Goal: Transaction & Acquisition: Purchase product/service

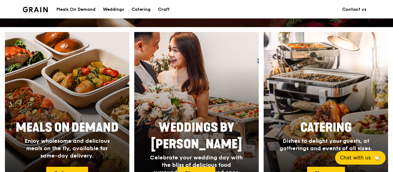
scroll to position [308, 0]
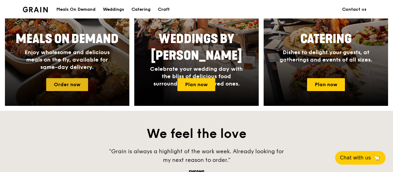
click at [49, 84] on link "Order now" at bounding box center [67, 84] width 42 height 13
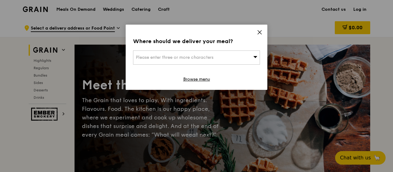
click at [242, 63] on div "Please enter three or more characters" at bounding box center [196, 57] width 127 height 14
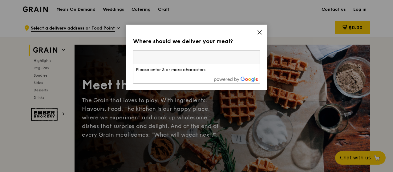
click at [244, 56] on input "search" at bounding box center [196, 58] width 126 height 14
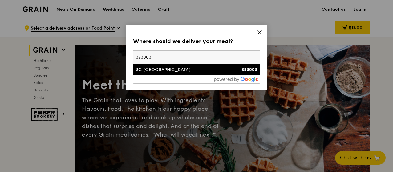
type input "383003"
click at [193, 73] on div "3C [GEOGRAPHIC_DATA]" at bounding box center [181, 70] width 91 height 6
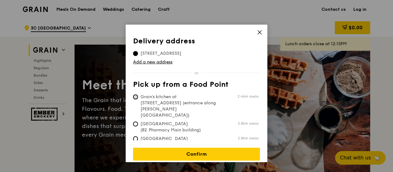
click at [135, 95] on input "Grain's kitchen at [STREET_ADDRESS] (entrance along [PERSON_NAME][GEOGRAPHIC_DA…" at bounding box center [135, 96] width 5 height 5
radio input "true"
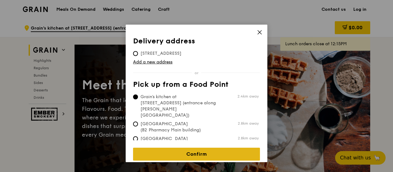
click at [195, 148] on link "Confirm" at bounding box center [196, 154] width 127 height 13
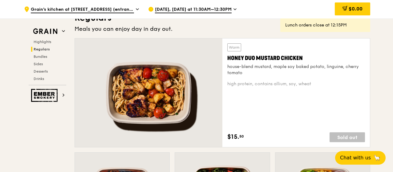
scroll to position [431, 0]
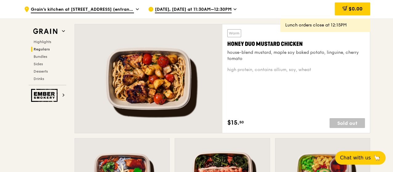
click at [233, 10] on icon at bounding box center [234, 9] width 3 height 6
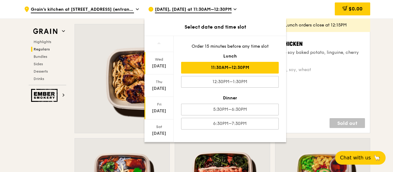
click at [157, 106] on div "Fri" at bounding box center [158, 104] width 27 height 5
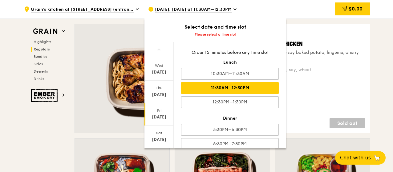
click at [235, 89] on div "11:30AM–12:30PM" at bounding box center [230, 88] width 98 height 12
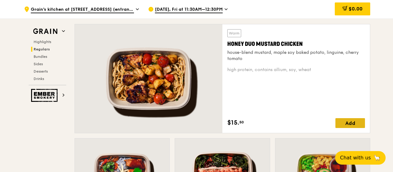
click at [351, 121] on div "Add" at bounding box center [350, 123] width 30 height 10
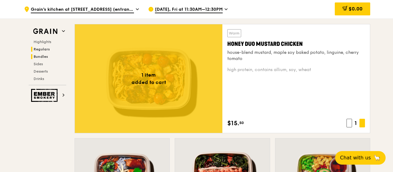
click at [45, 58] on span "Bundles" at bounding box center [41, 56] width 14 height 4
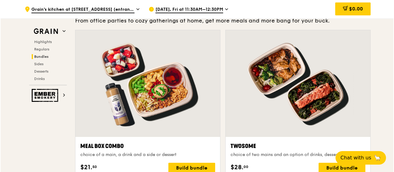
scroll to position [916, 0]
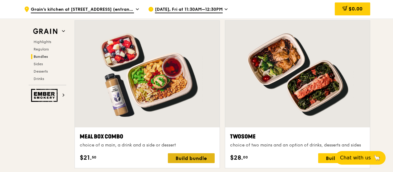
click at [185, 158] on div "Build bundle" at bounding box center [191, 158] width 47 height 10
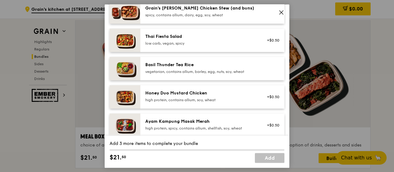
scroll to position [123, 0]
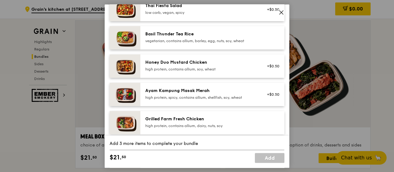
click at [189, 65] on div "Honey Duo Mustard Chicken" at bounding box center [200, 62] width 110 height 6
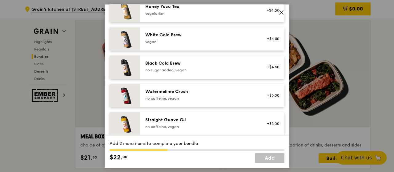
scroll to position [782, 0]
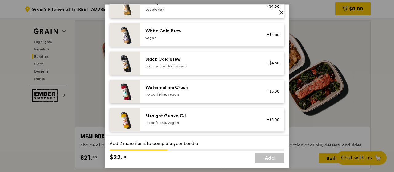
click at [165, 85] on div "Watermelime Crush" at bounding box center [200, 88] width 110 height 6
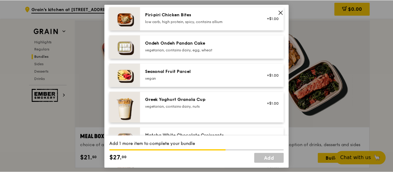
scroll to position [443, 0]
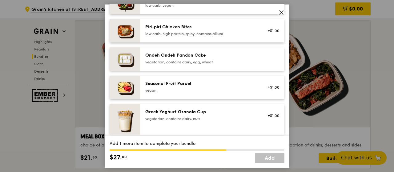
click at [157, 28] on div "Piri‑piri Chicken Bites" at bounding box center [200, 27] width 110 height 6
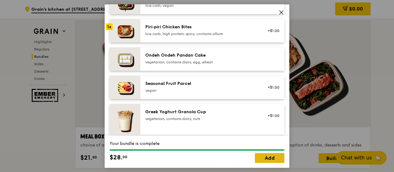
click at [266, 155] on link "Add" at bounding box center [270, 158] width 30 height 10
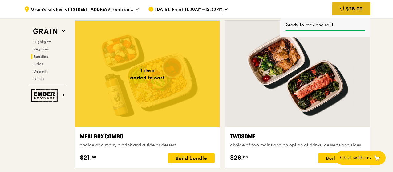
click at [347, 8] on span "$28.00" at bounding box center [354, 9] width 17 height 6
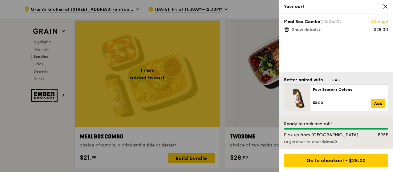
click at [309, 30] on span "Show details" at bounding box center [305, 29] width 26 height 5
